Goal: Information Seeking & Learning: Learn about a topic

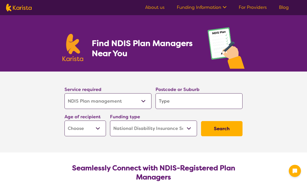
select select "NDIS Plan management"
select select "NDIS"
select select "NDIS Plan management"
select select "NDIS"
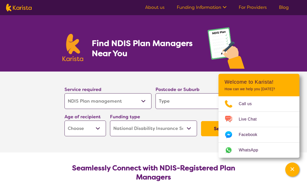
click at [177, 106] on input "search" at bounding box center [198, 101] width 87 height 16
type input "3"
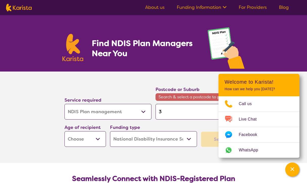
type input "30"
type input "302"
type input "3026"
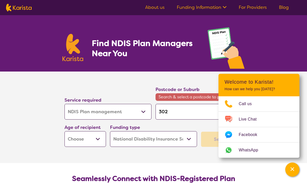
type input "3026"
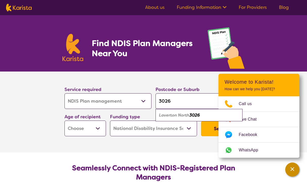
type input "3026"
click at [293, 171] on icon "Channel Menu" at bounding box center [292, 169] width 5 height 5
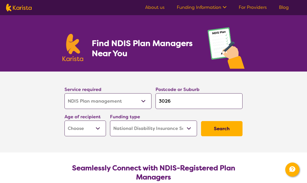
click at [233, 130] on button "Search" at bounding box center [221, 128] width 41 height 15
select select "AD"
click at [218, 128] on button "Search" at bounding box center [221, 128] width 41 height 15
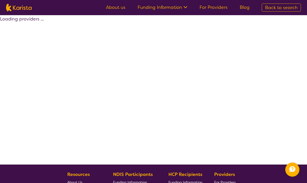
select select "by_score"
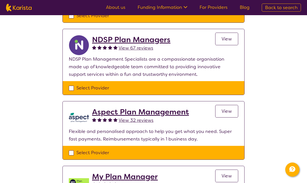
scroll to position [325, 0]
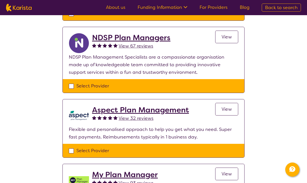
click at [275, 92] on div "Select one or more providers and click the 'NEXT' button to proceed 1 - 9 of 9 …" at bounding box center [153, 44] width 307 height 708
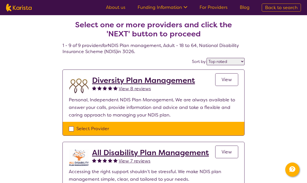
scroll to position [0, 0]
